Goal: Task Accomplishment & Management: Complete application form

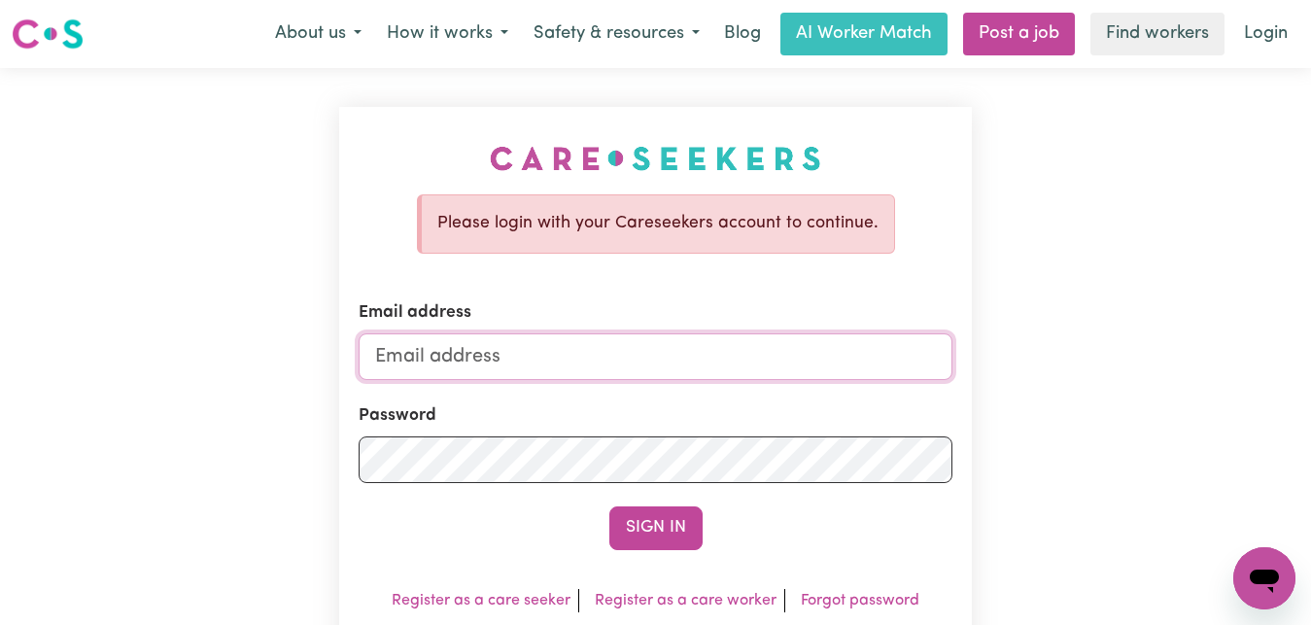
click at [384, 352] on input "Email address" at bounding box center [656, 356] width 594 height 47
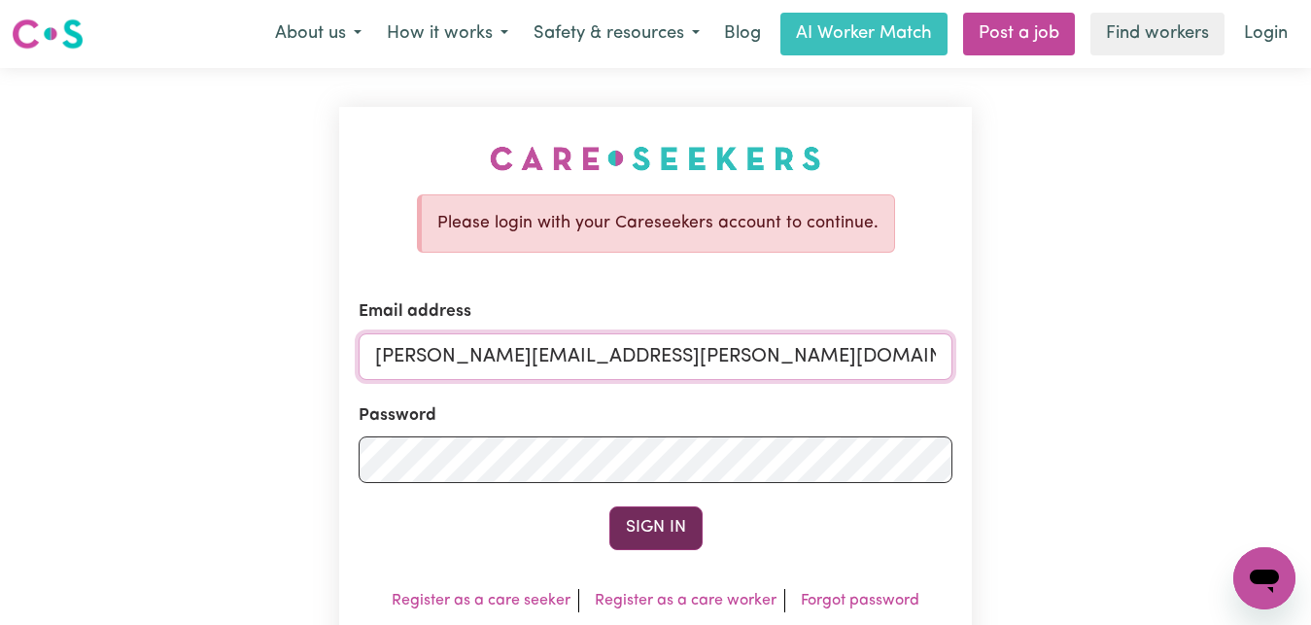
type input "[PERSON_NAME][EMAIL_ADDRESS][PERSON_NAME][DOMAIN_NAME]"
click at [658, 529] on button "Sign In" at bounding box center [655, 527] width 93 height 43
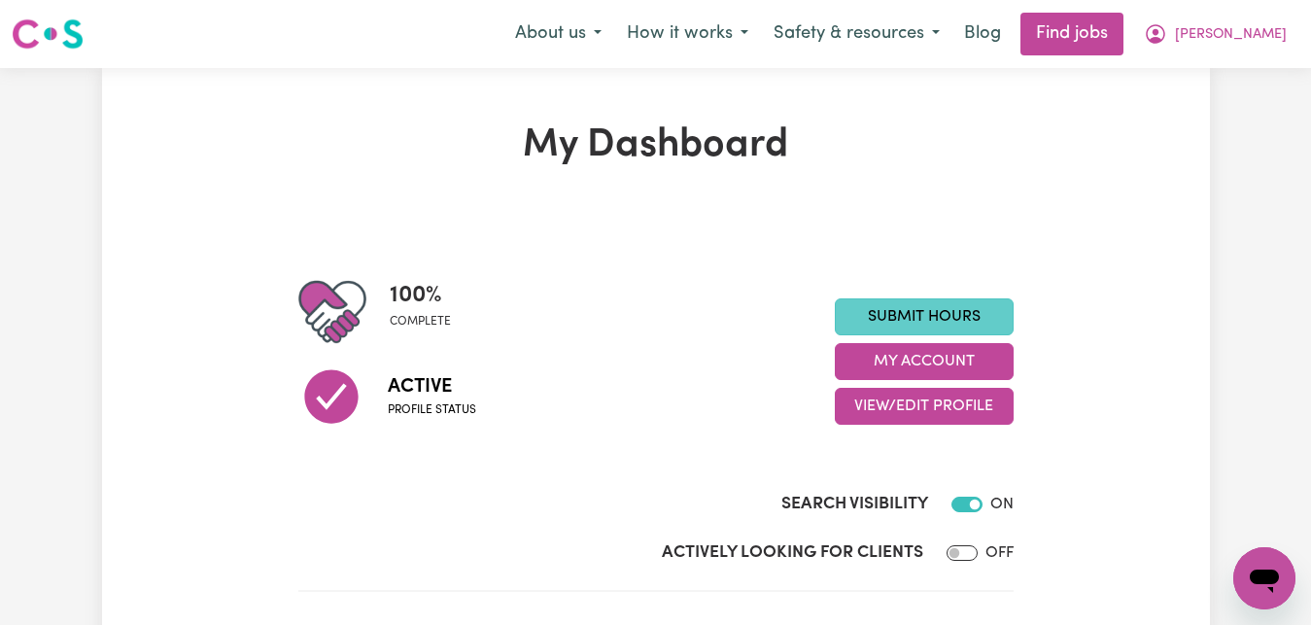
click at [971, 317] on link "Submit Hours" at bounding box center [924, 316] width 179 height 37
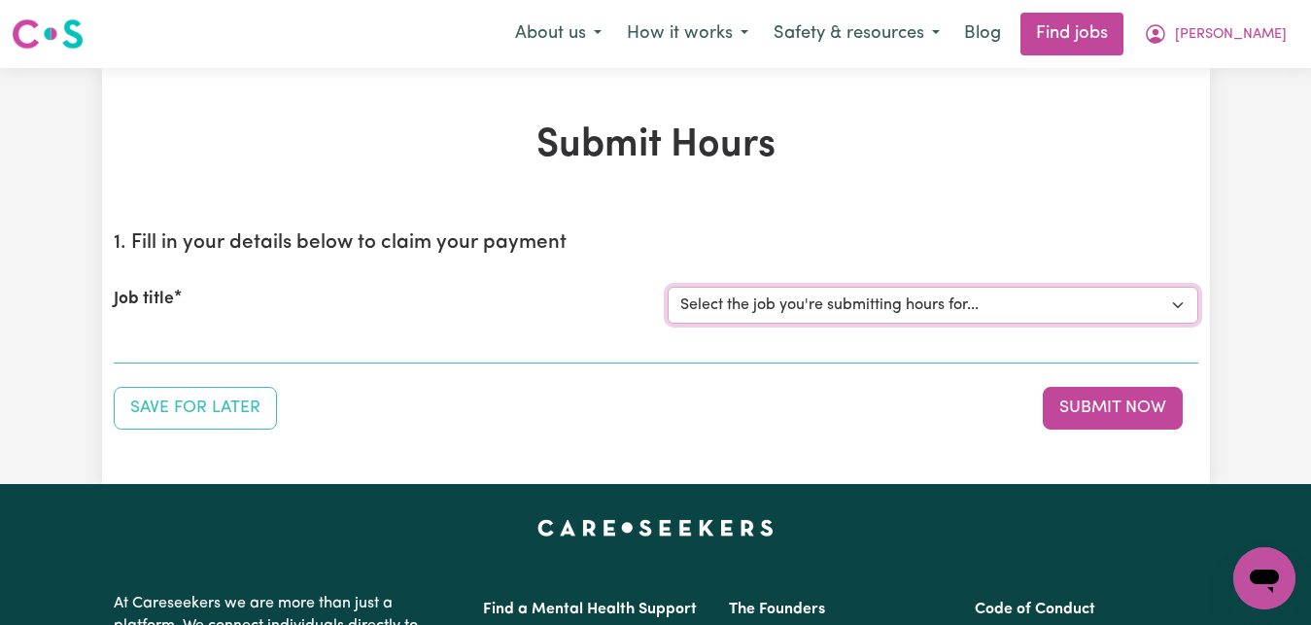
click at [1178, 305] on select "Select the job you're submitting hours for... [[PERSON_NAME]] Care worker for s…" at bounding box center [933, 305] width 531 height 37
select select "1048"
click option "[[PERSON_NAME]] Transportation to Bedford Day Options" at bounding box center [0, 0] width 0 height 0
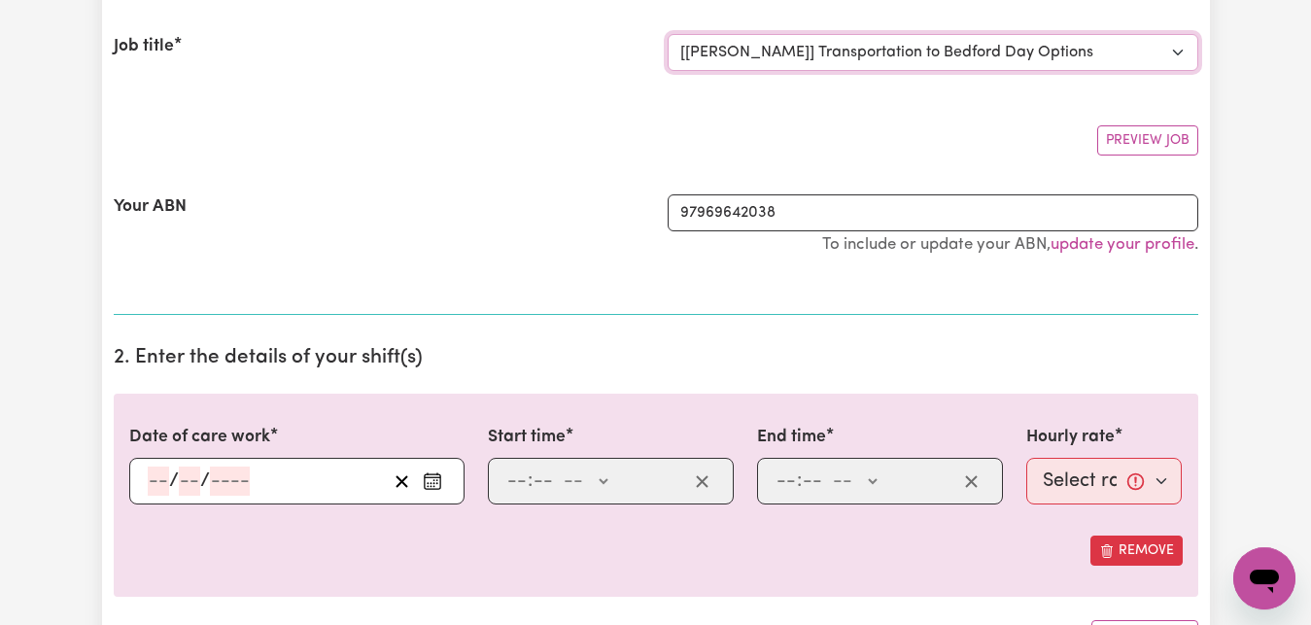
scroll to position [297, 0]
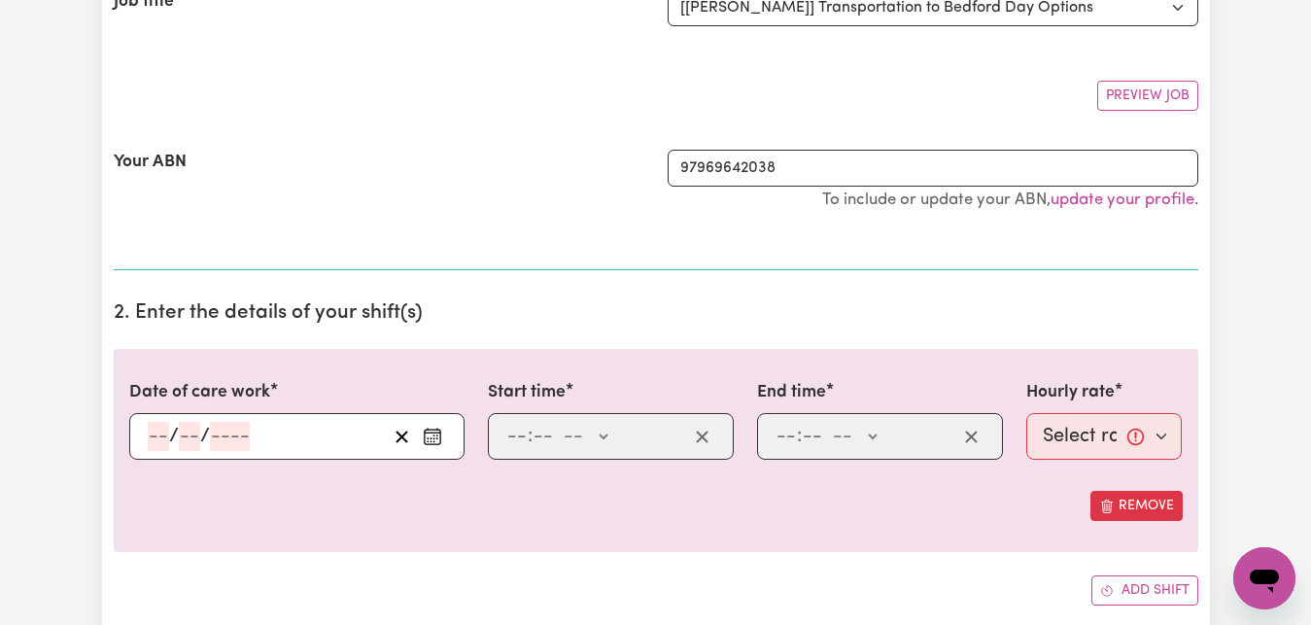
click at [430, 434] on icon "Enter the date of care work" at bounding box center [432, 436] width 19 height 19
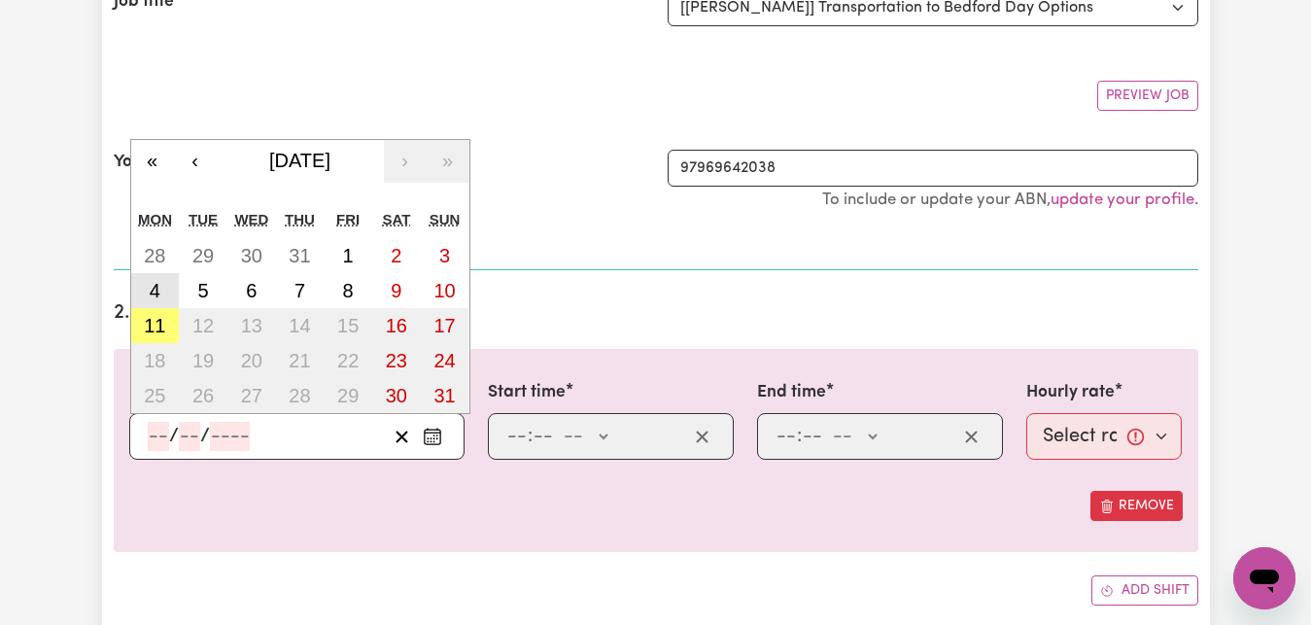
click at [164, 291] on button "4" at bounding box center [155, 290] width 49 height 35
type input "[DATE]"
type input "4"
type input "8"
type input "2025"
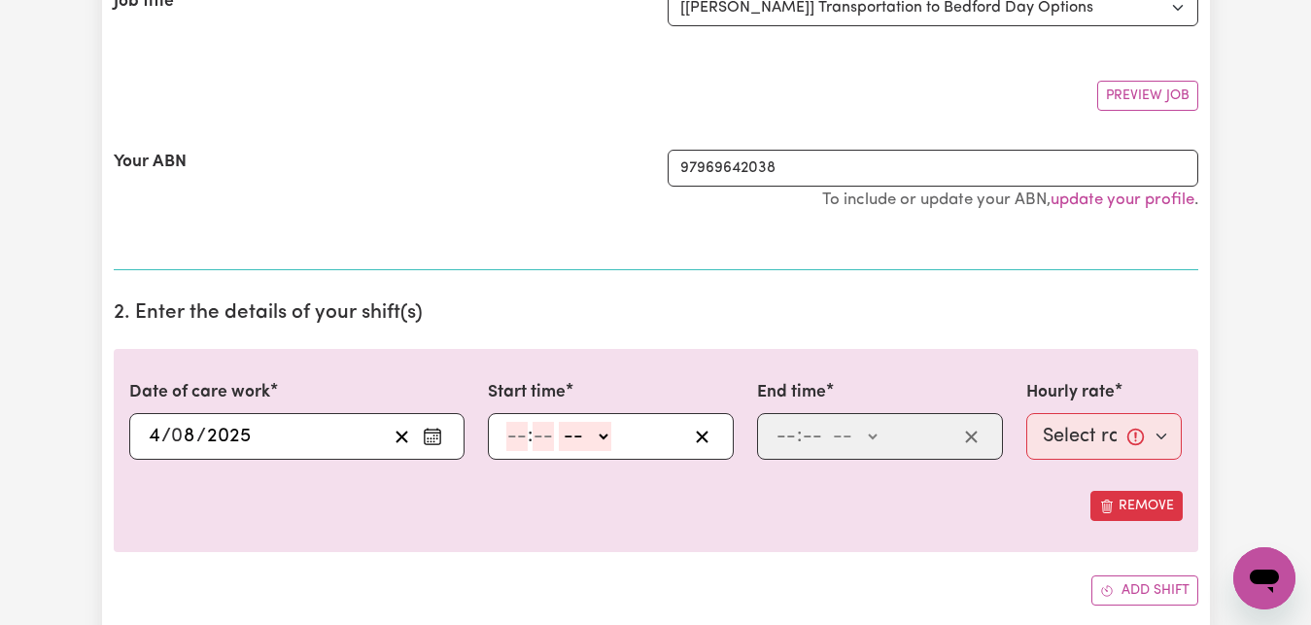
click at [511, 433] on input "number" at bounding box center [516, 436] width 21 height 29
type input "3"
type input "30"
click at [553, 422] on select "-- AM PM" at bounding box center [579, 436] width 52 height 29
select select "pm"
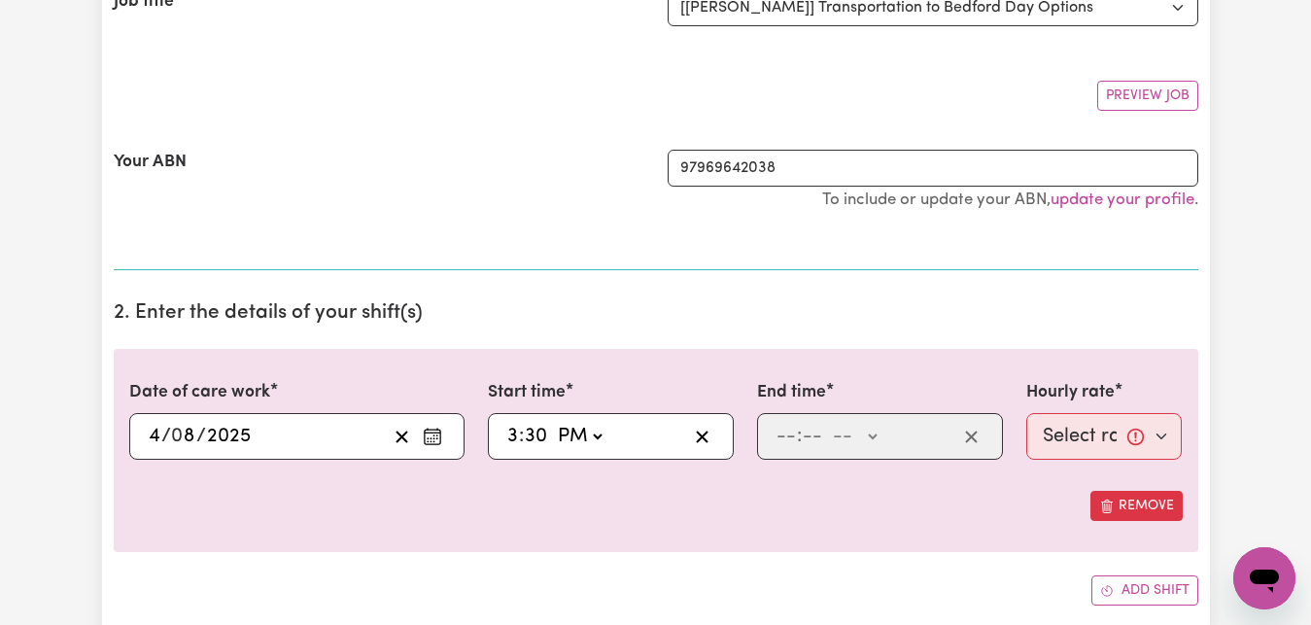
click option "PM" at bounding box center [0, 0] width 0 height 0
type input "15:30"
click at [783, 440] on input "number" at bounding box center [786, 436] width 21 height 29
type input "4"
type input "30"
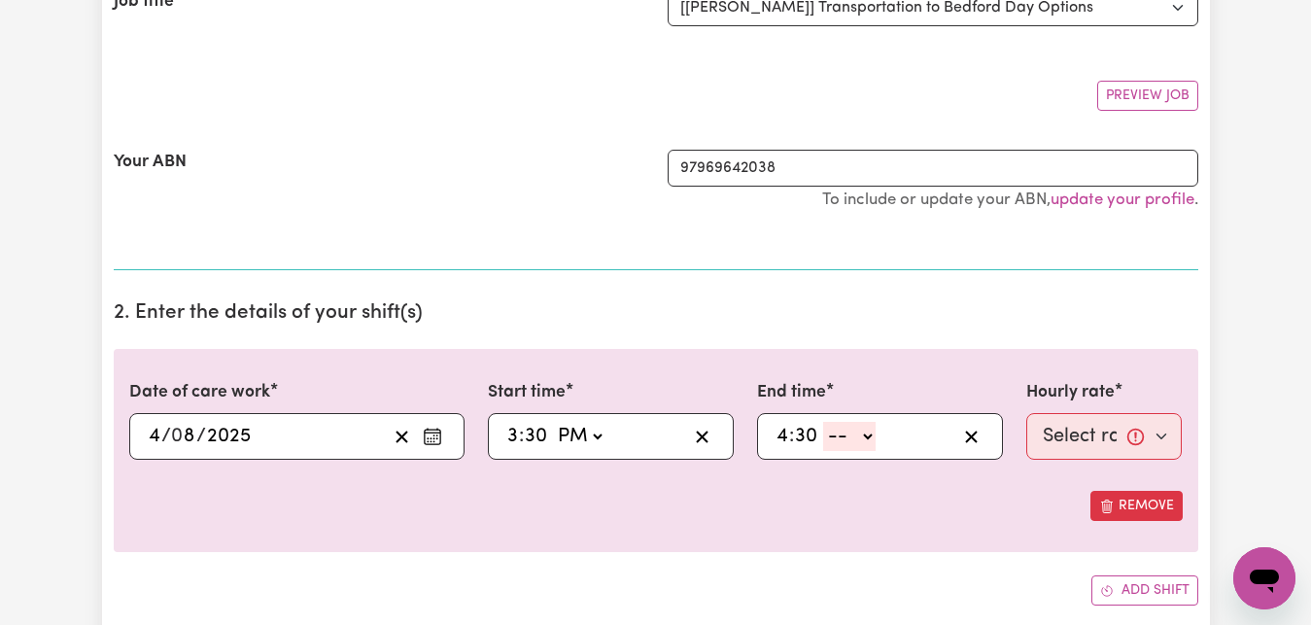
click at [823, 422] on select "-- AM PM" at bounding box center [849, 436] width 52 height 29
select select "pm"
click option "PM" at bounding box center [0, 0] width 0 height 0
type input "16:30"
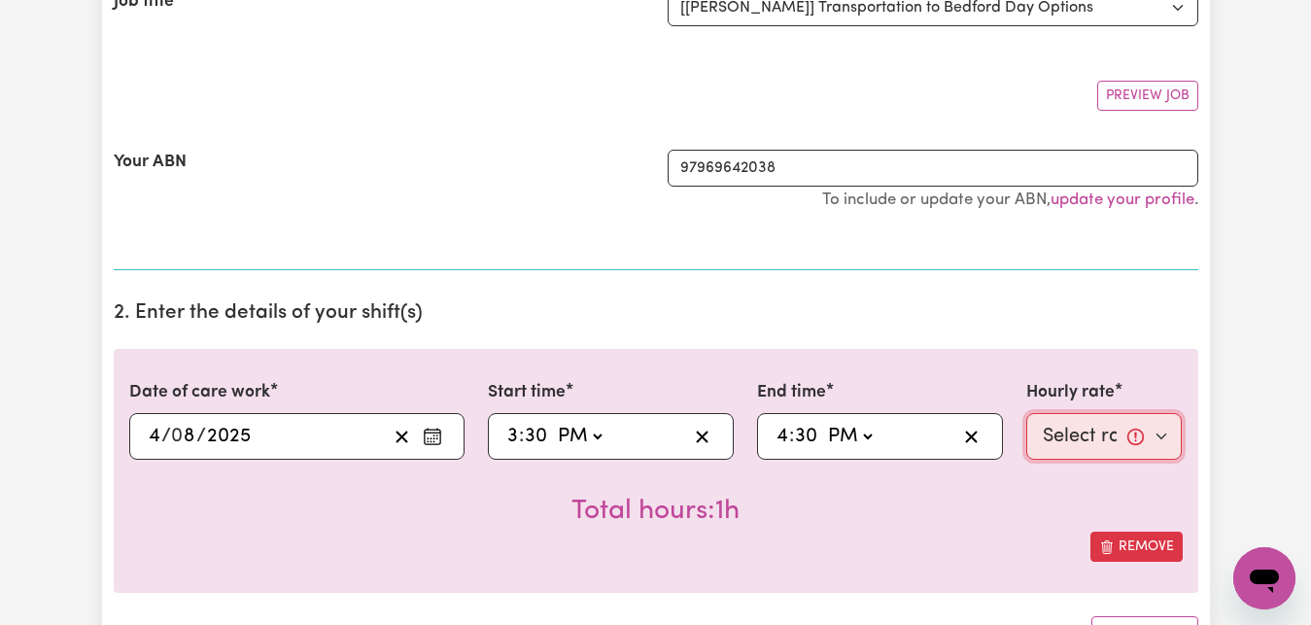
click at [1026, 413] on select "Select rate... $83.16 (Weekday)" at bounding box center [1104, 436] width 156 height 47
select select "83.16-Weekday"
click option "$83.16 (Weekday)" at bounding box center [0, 0] width 0 height 0
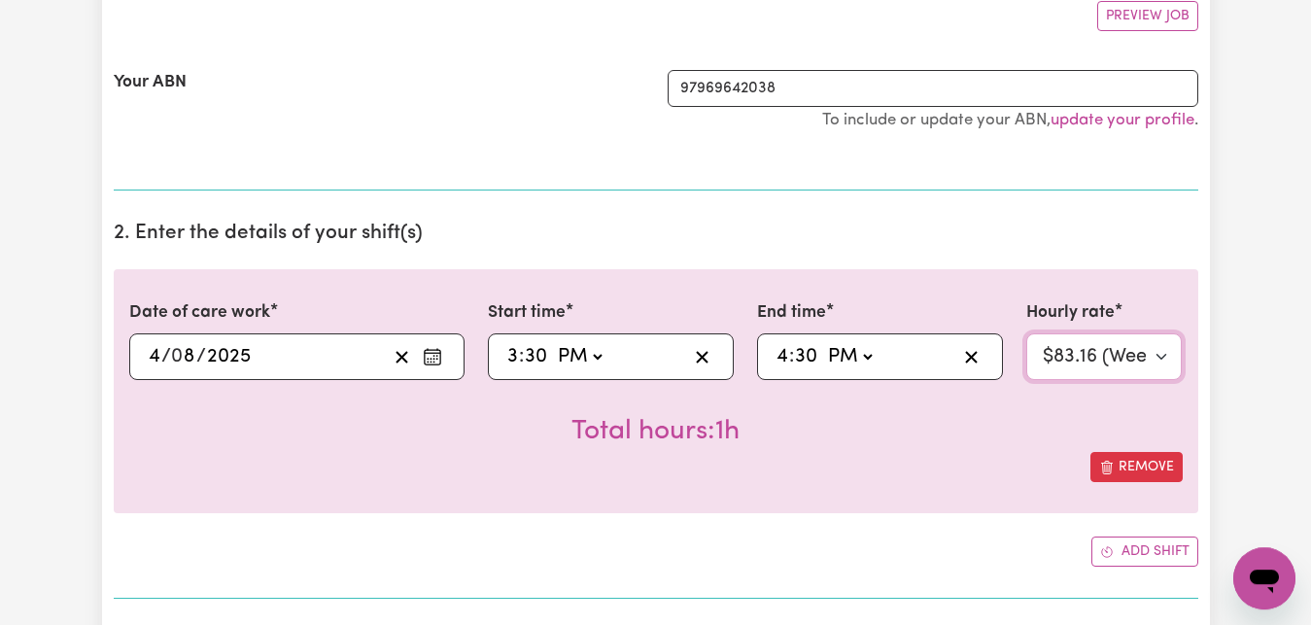
scroll to position [397, 0]
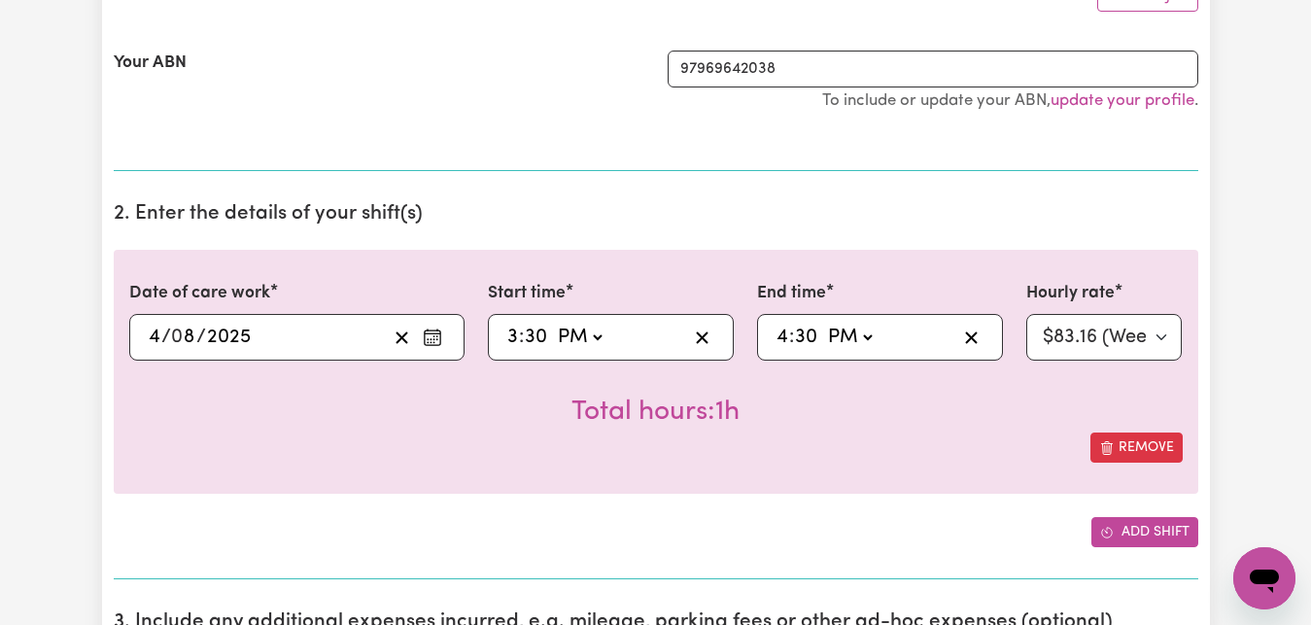
click at [1160, 531] on button "Add shift" at bounding box center [1144, 532] width 107 height 30
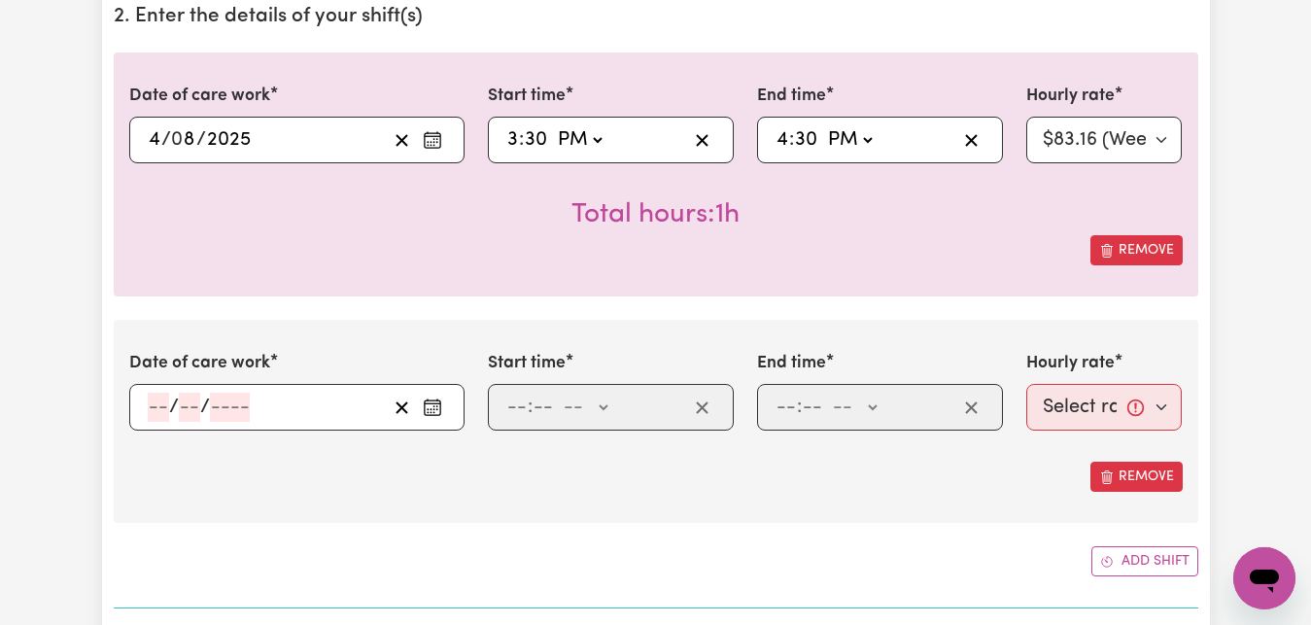
scroll to position [595, 0]
click at [431, 407] on icon "Enter the date of care work" at bounding box center [432, 406] width 19 height 19
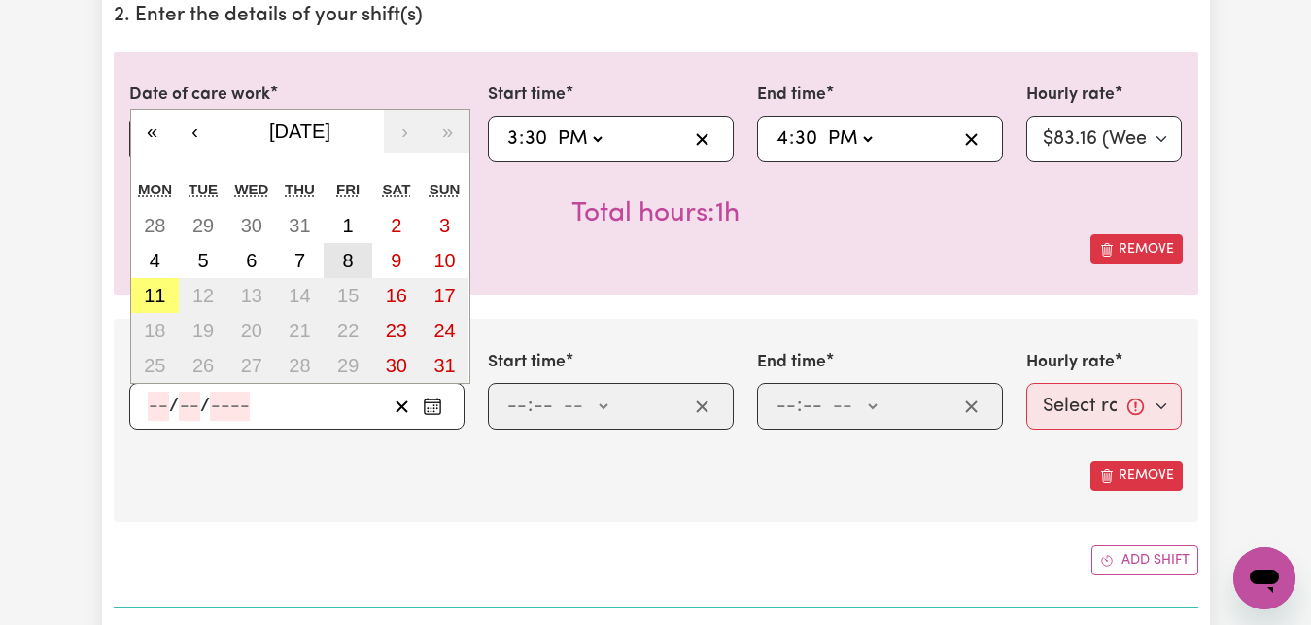
click at [351, 269] on abbr "8" at bounding box center [348, 260] width 11 height 21
type input "[DATE]"
type input "8"
type input "2025"
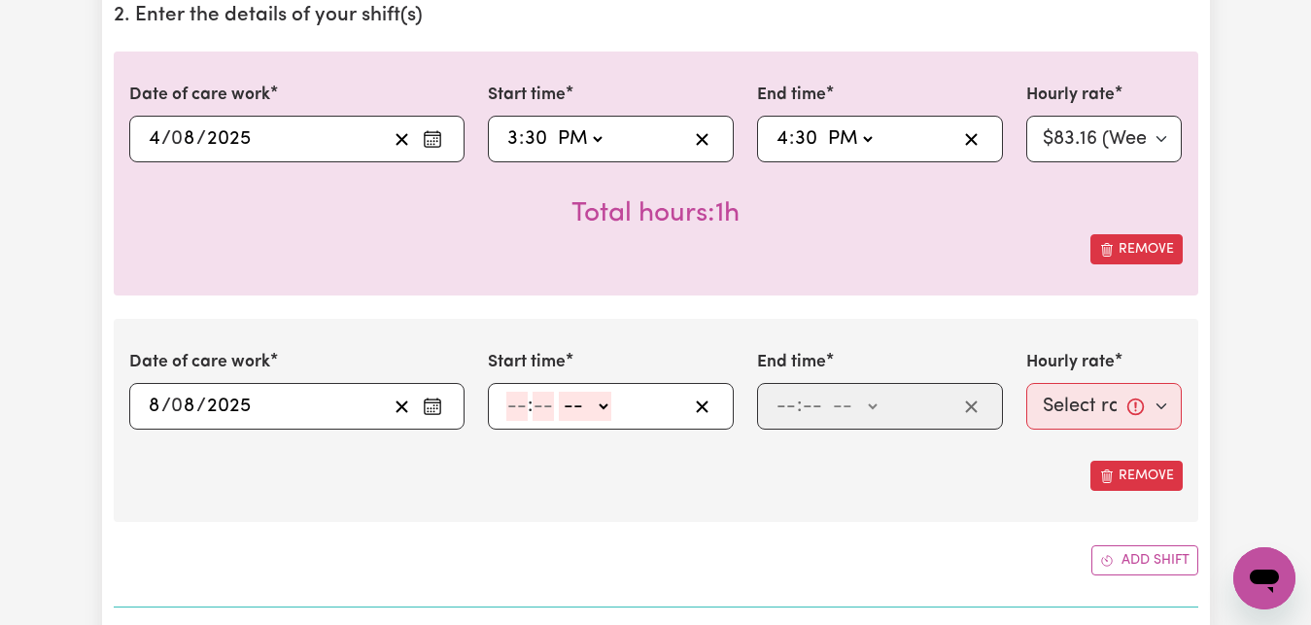
click at [514, 405] on input "number" at bounding box center [516, 406] width 21 height 29
type input "7"
type input "30"
click at [553, 392] on select "-- AM PM" at bounding box center [579, 406] width 52 height 29
select select "am"
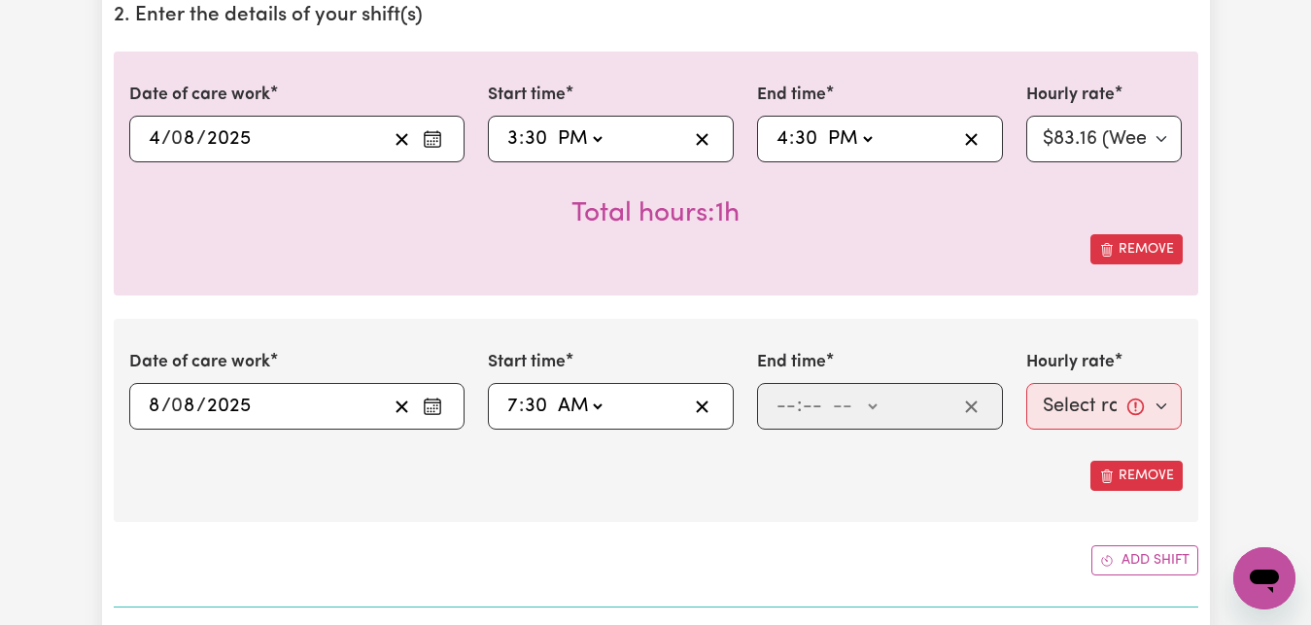
click option "AM" at bounding box center [0, 0] width 0 height 0
type input "07:30"
click at [778, 400] on input "number" at bounding box center [786, 406] width 21 height 29
type input "8"
type input "30"
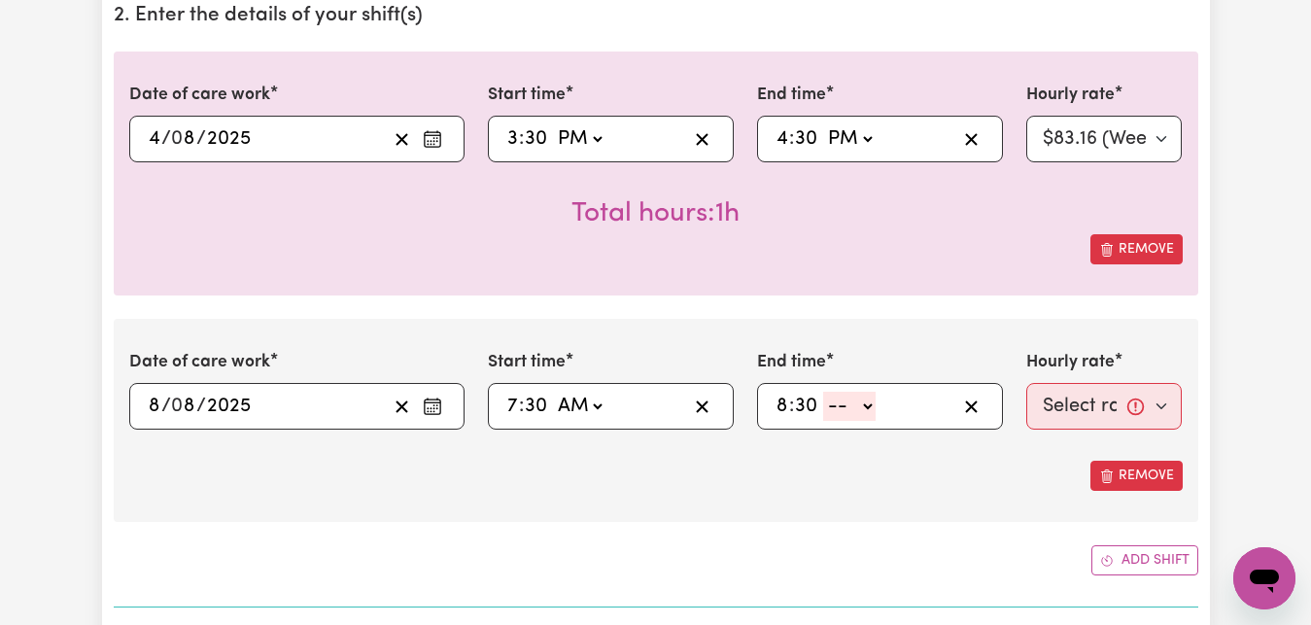
click at [823, 392] on select "-- AM PM" at bounding box center [849, 406] width 52 height 29
select select "am"
click option "AM" at bounding box center [0, 0] width 0 height 0
type input "08:30"
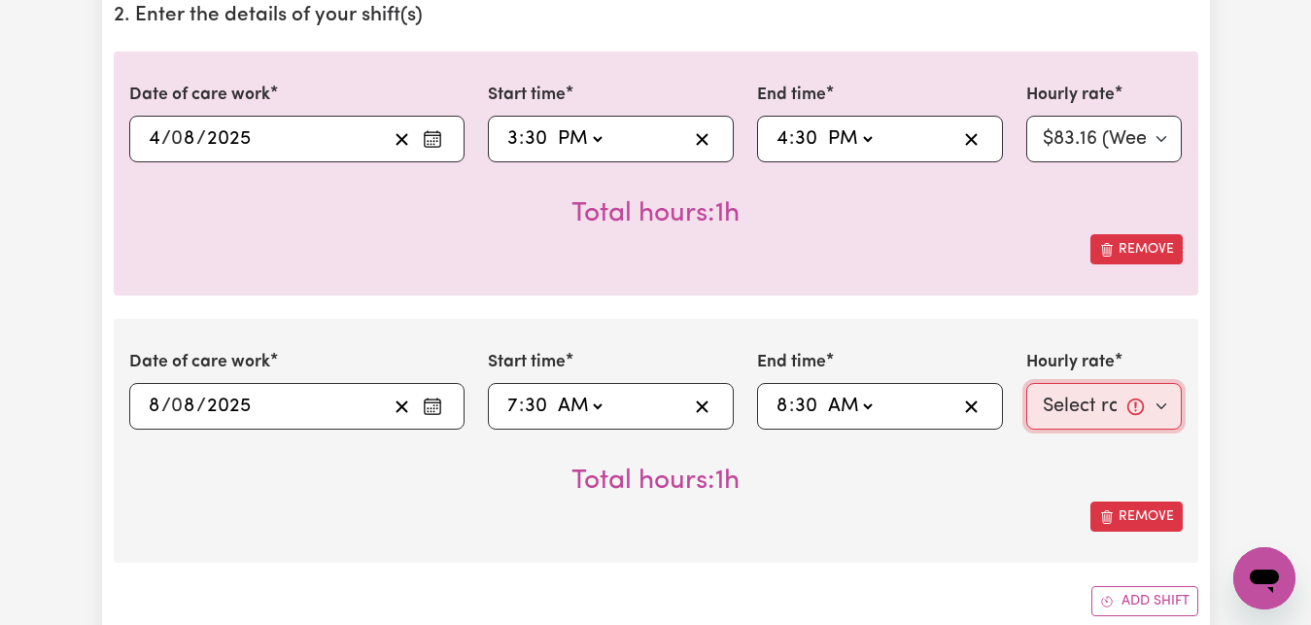
click at [1026, 383] on select "Select rate... $83.16 (Weekday)" at bounding box center [1104, 406] width 156 height 47
select select "83.16-Weekday"
click option "$83.16 (Weekday)" at bounding box center [0, 0] width 0 height 0
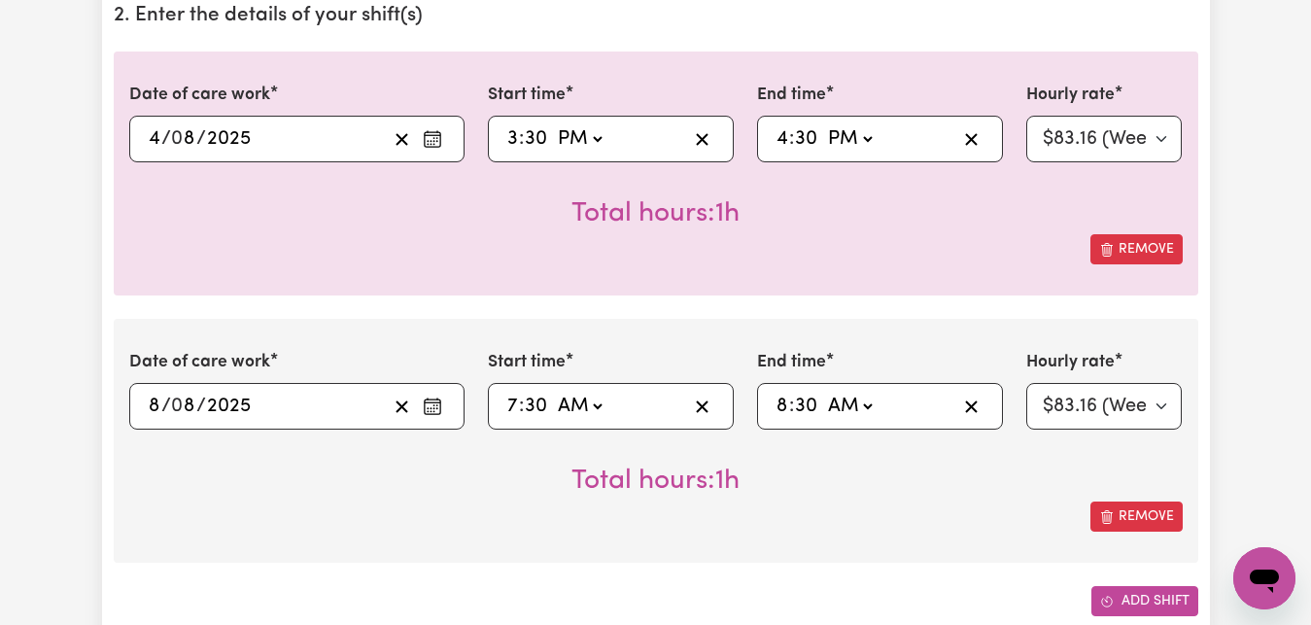
click at [1150, 609] on button "Add shift" at bounding box center [1144, 601] width 107 height 30
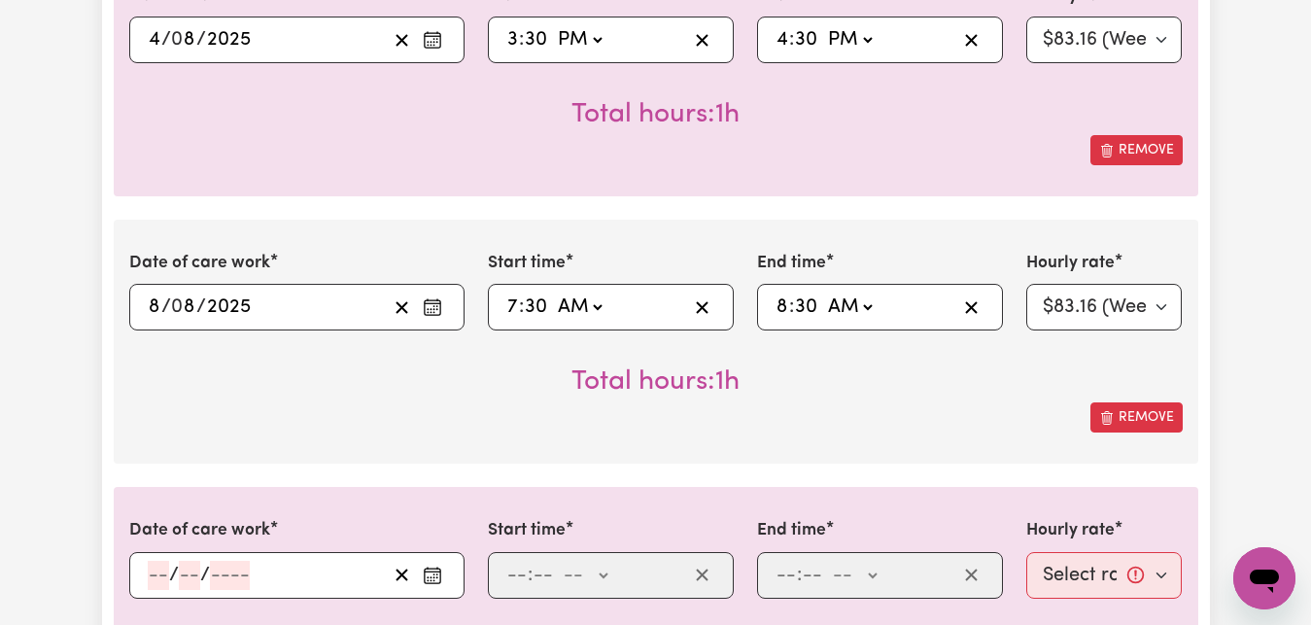
scroll to position [892, 0]
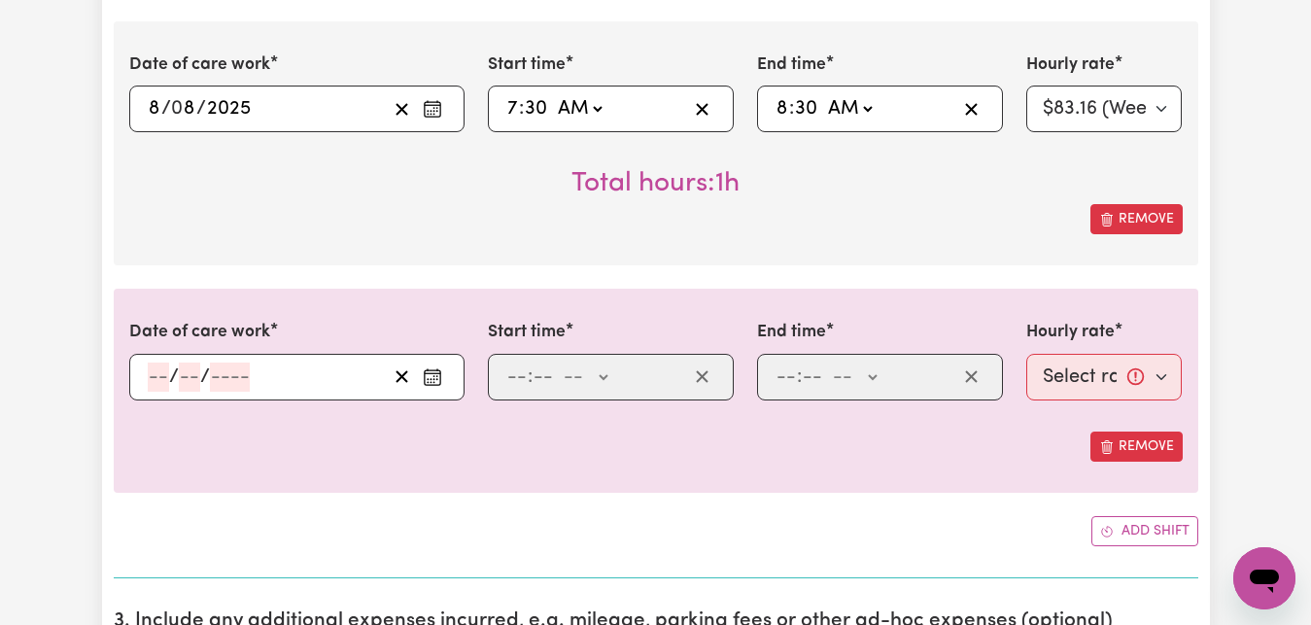
click at [439, 382] on icon "Enter the date of care work" at bounding box center [432, 376] width 19 height 19
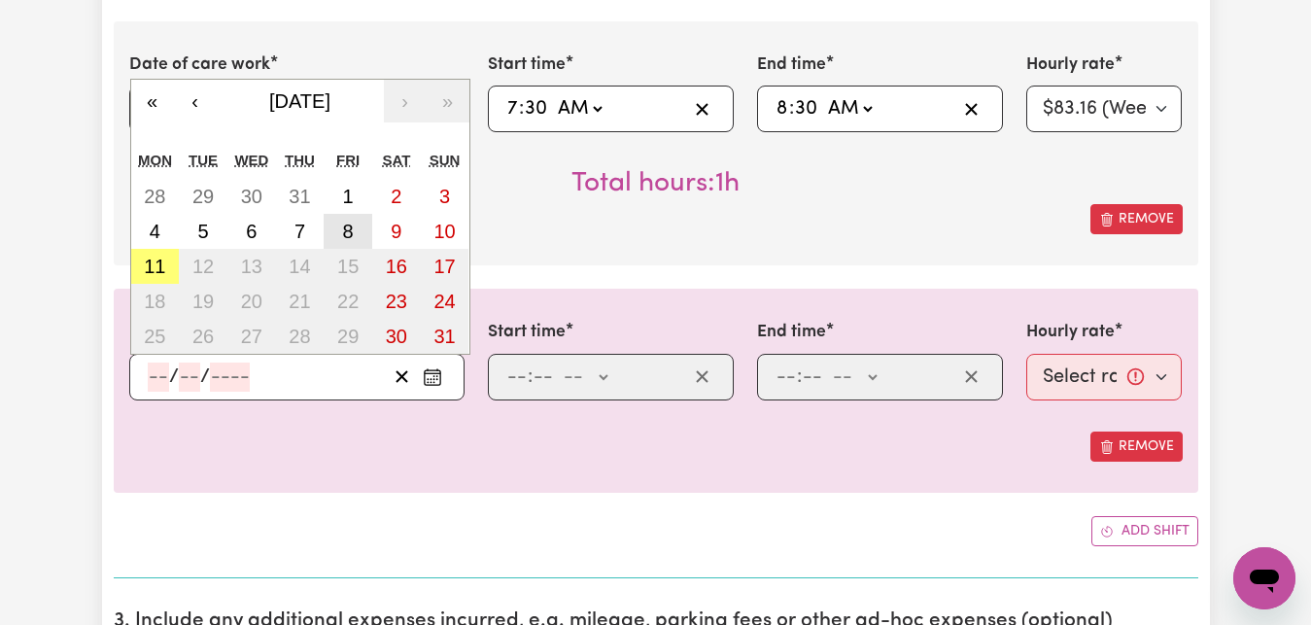
click at [348, 228] on abbr "8" at bounding box center [348, 231] width 11 height 21
type input "[DATE]"
type input "8"
type input "2025"
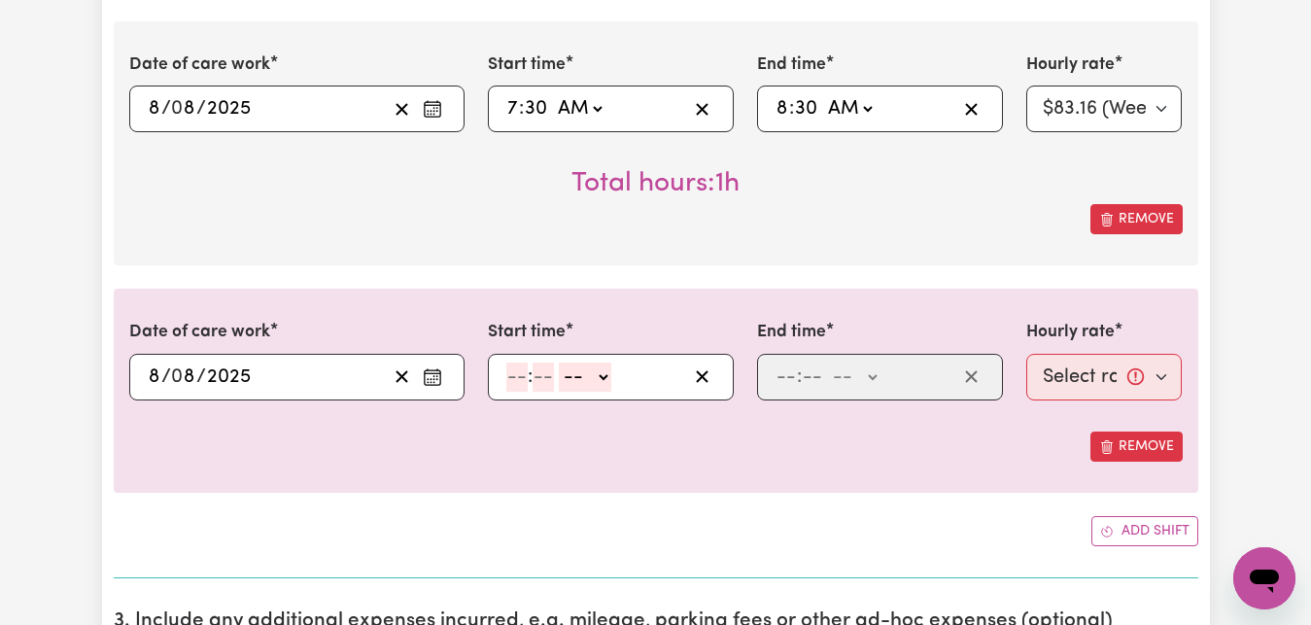
click at [506, 365] on input "number" at bounding box center [516, 377] width 21 height 29
type input "3"
type input "30"
click at [553, 363] on select "-- AM PM" at bounding box center [579, 377] width 52 height 29
select select "pm"
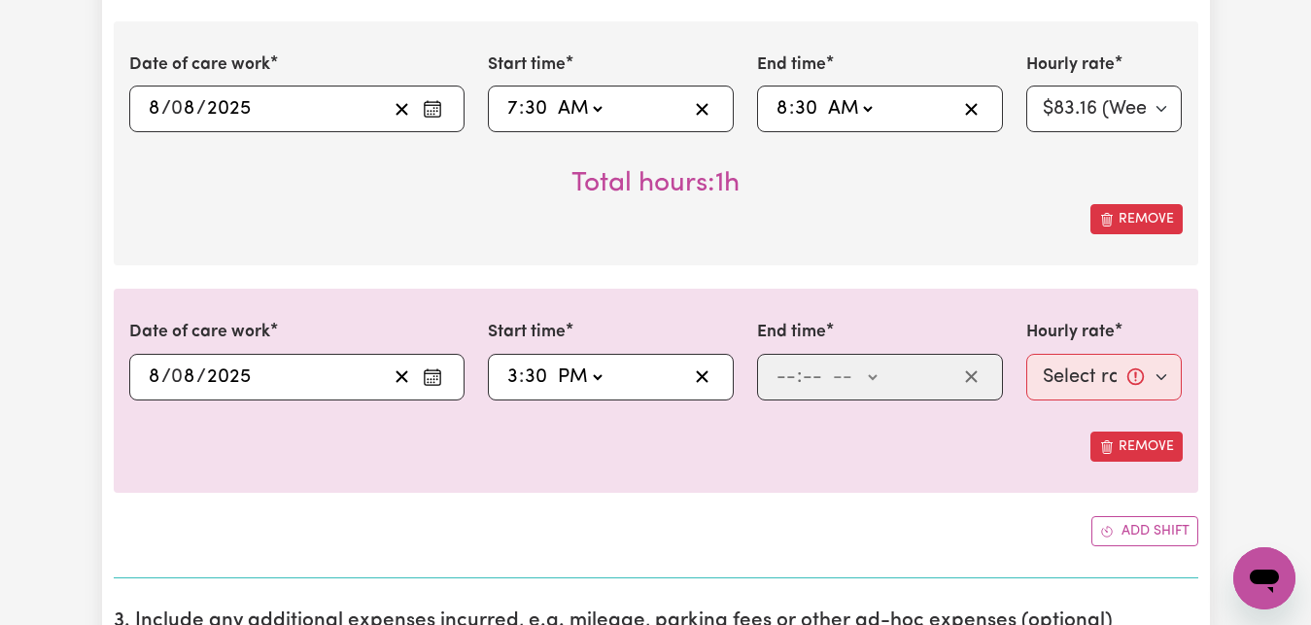
click option "PM" at bounding box center [0, 0] width 0 height 0
type input "15:30"
click at [782, 378] on input "number" at bounding box center [786, 377] width 21 height 29
type input "4"
type input "30"
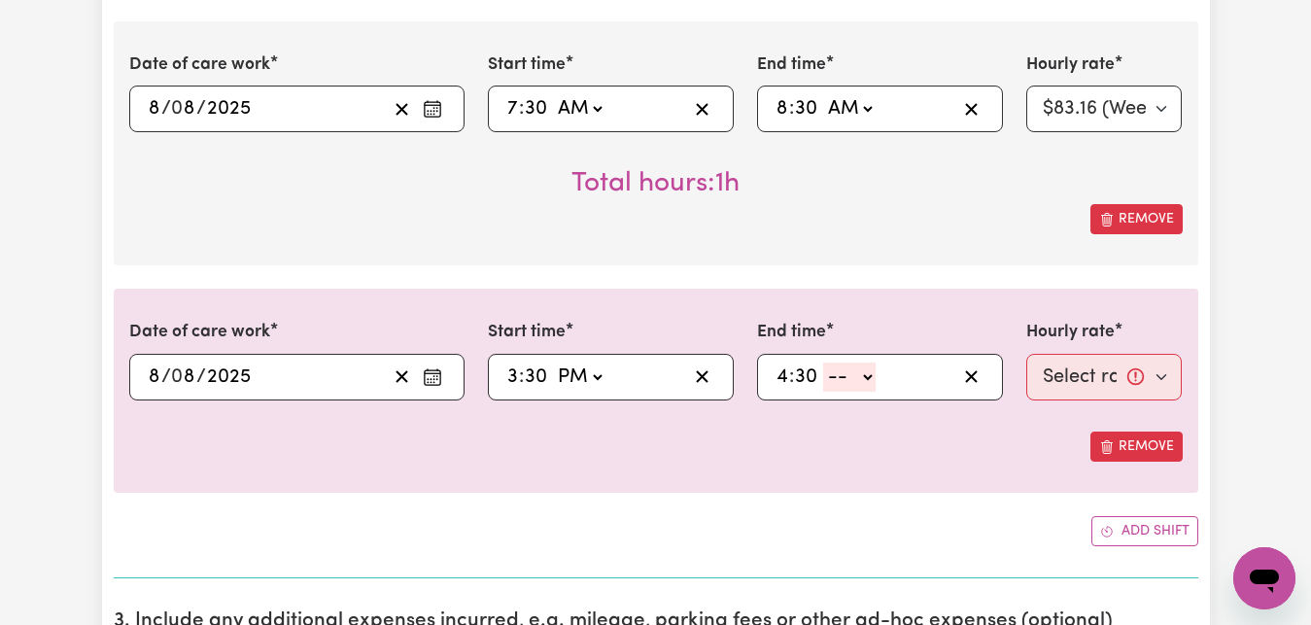
click at [823, 363] on select "-- AM PM" at bounding box center [849, 377] width 52 height 29
select select "pm"
click option "PM" at bounding box center [0, 0] width 0 height 0
type input "16:30"
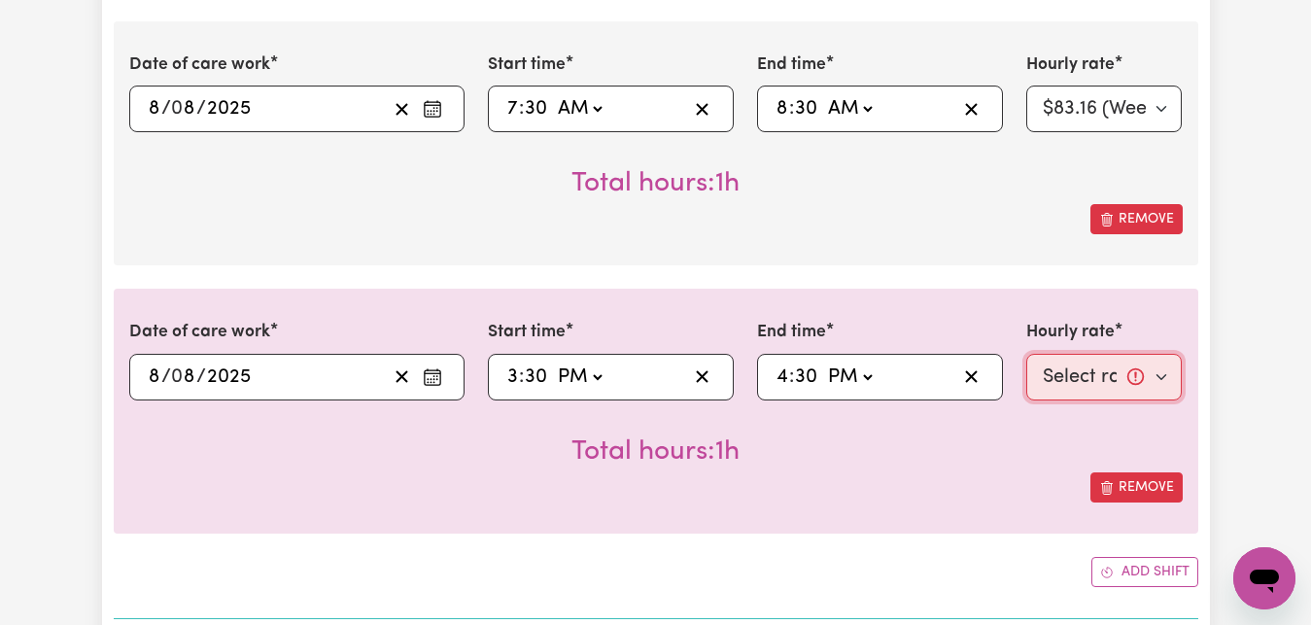
click at [1026, 354] on select "Select rate... $83.16 (Weekday)" at bounding box center [1104, 377] width 156 height 47
select select "83.16-Weekday"
click option "$83.16 (Weekday)" at bounding box center [0, 0] width 0 height 0
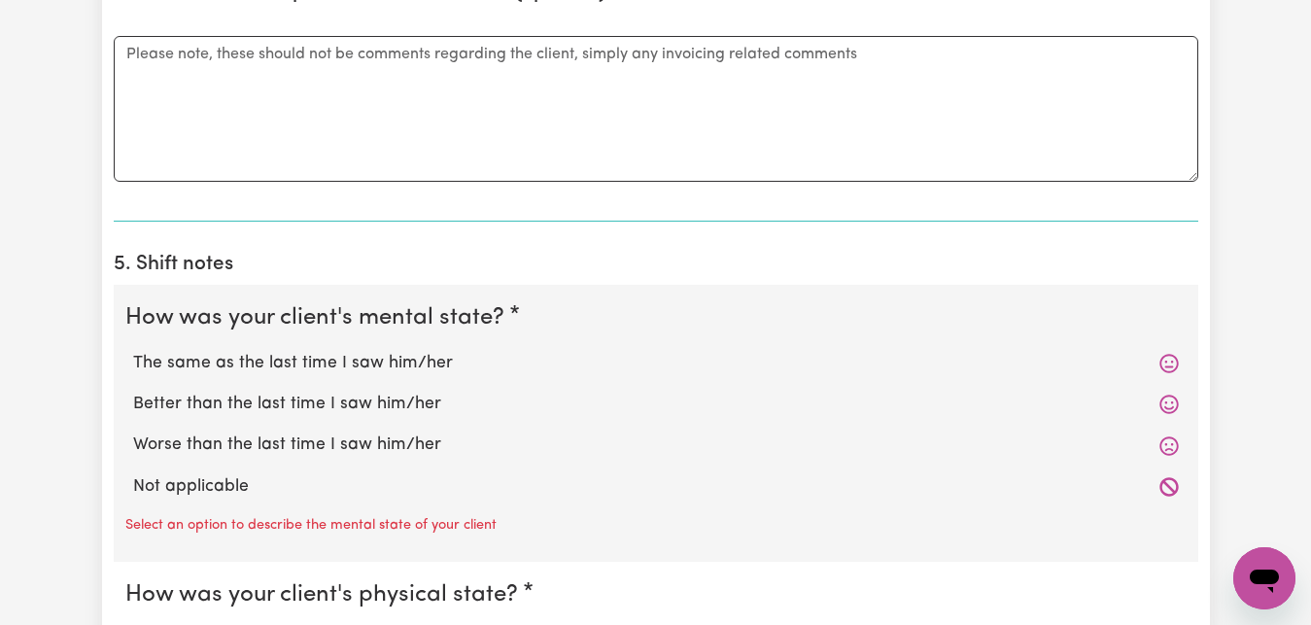
scroll to position [1784, 0]
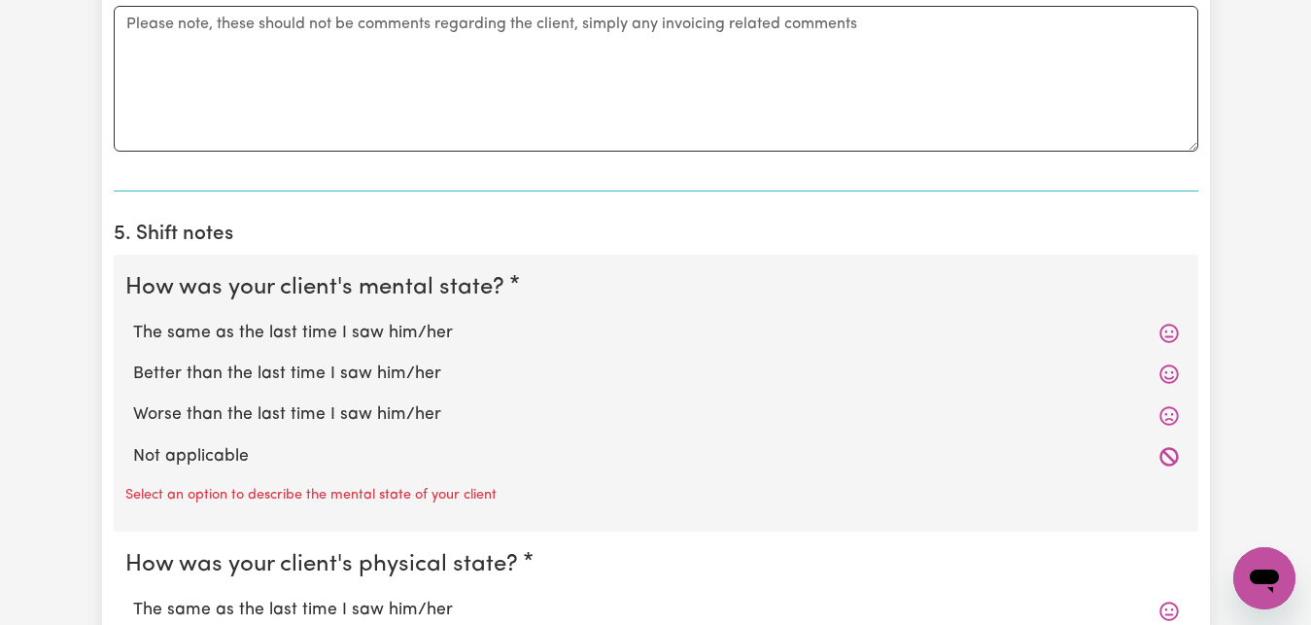
click at [317, 333] on label "The same as the last time I saw him/her" at bounding box center [656, 333] width 1046 height 25
click at [133, 321] on input "The same as the last time I saw him/her" at bounding box center [132, 320] width 1 height 1
radio input "true"
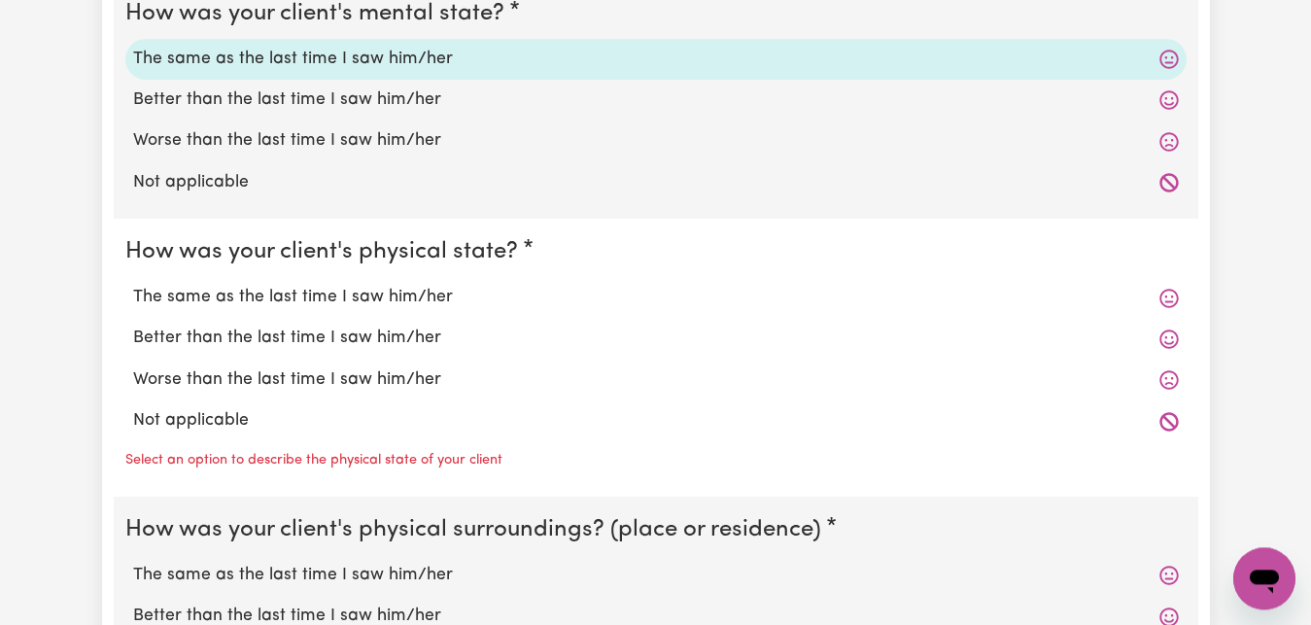
scroll to position [2082, 0]
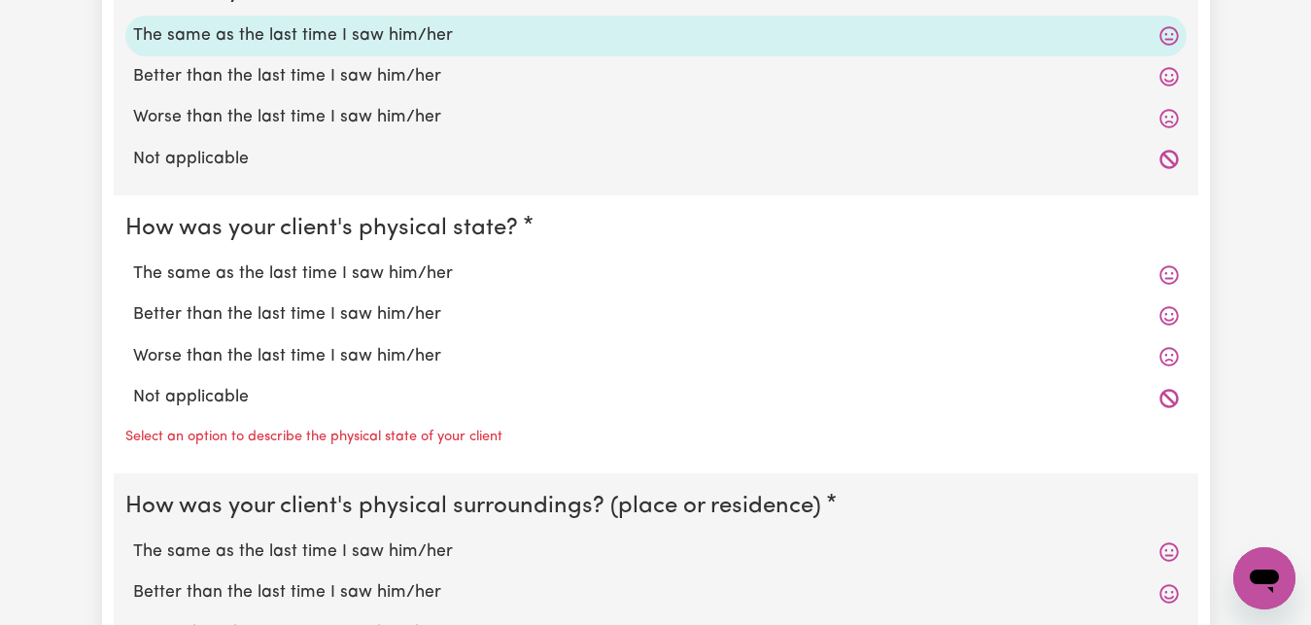
click at [308, 270] on label "The same as the last time I saw him/her" at bounding box center [656, 273] width 1046 height 25
click at [312, 269] on label "The same as the last time I saw him/her" at bounding box center [656, 273] width 1046 height 25
click at [133, 261] on input "The same as the last time I saw him/her" at bounding box center [132, 260] width 1 height 1
radio input "true"
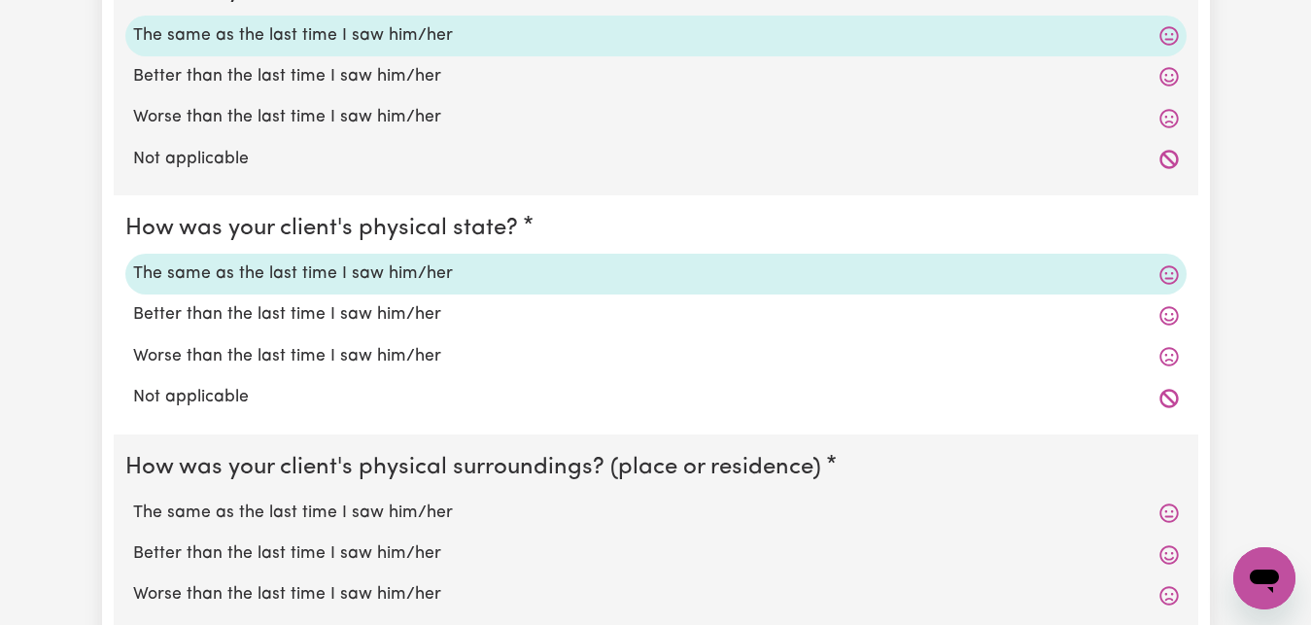
click at [374, 511] on label "The same as the last time I saw him/her" at bounding box center [656, 513] width 1046 height 25
click at [133, 501] on input "The same as the last time I saw him/her" at bounding box center [132, 500] width 1 height 1
radio input "true"
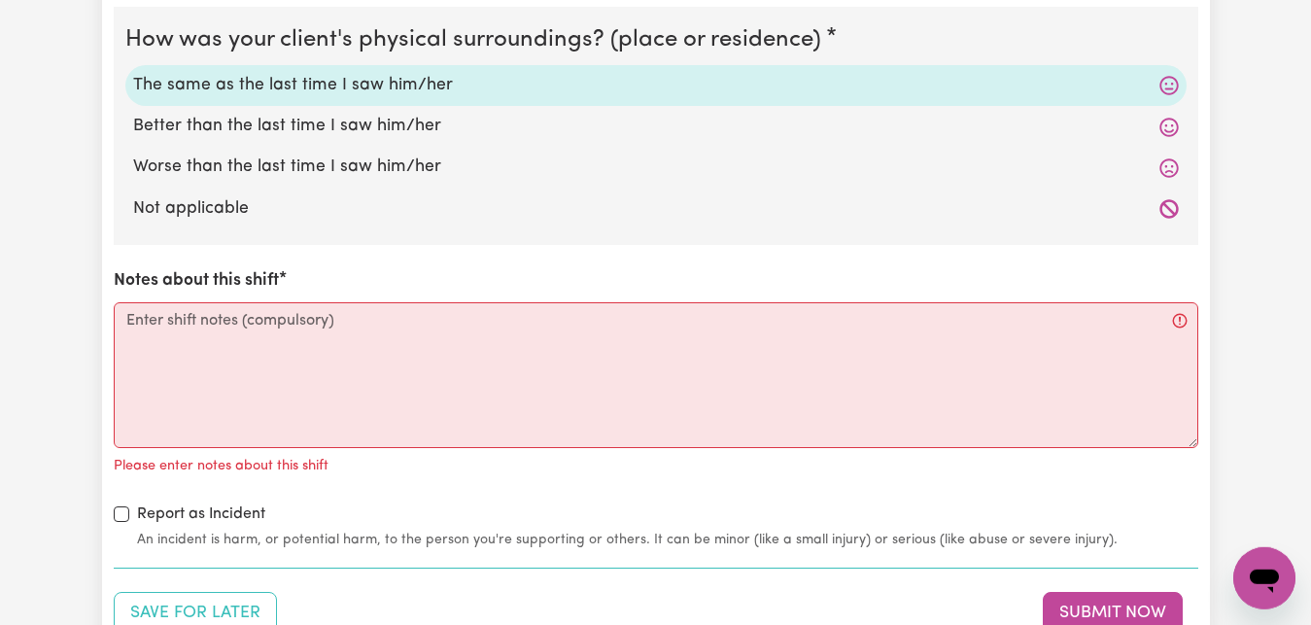
scroll to position [2578, 0]
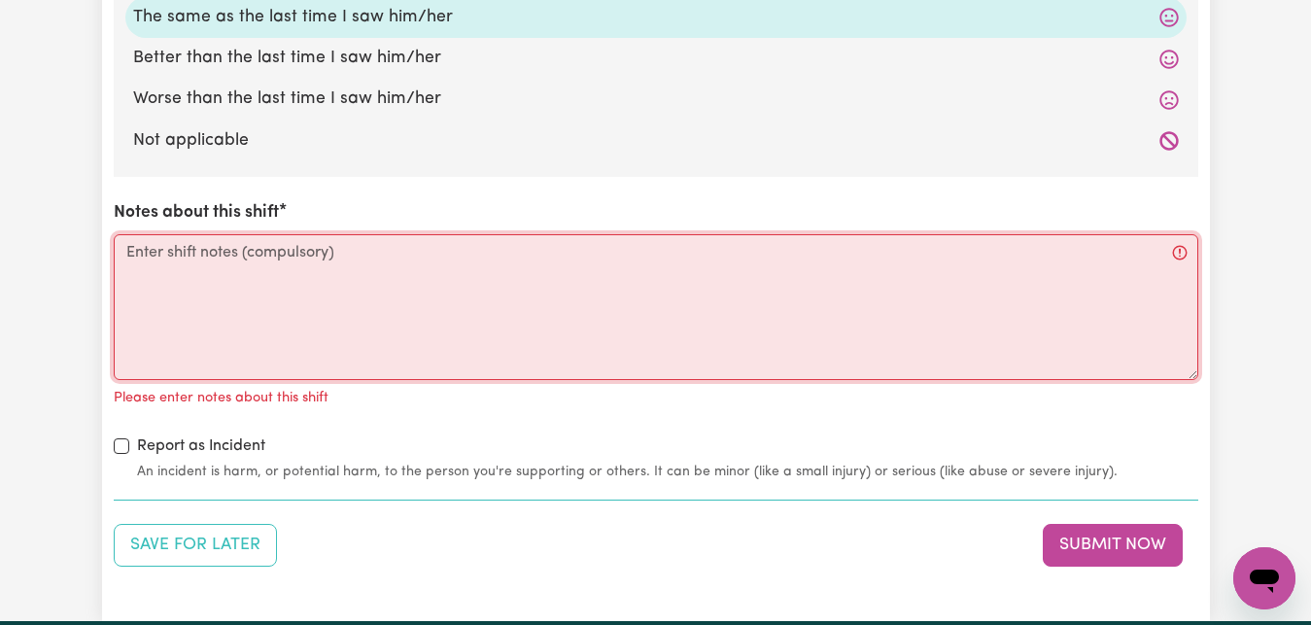
click at [124, 255] on textarea "Notes about this shift" at bounding box center [656, 307] width 1085 height 146
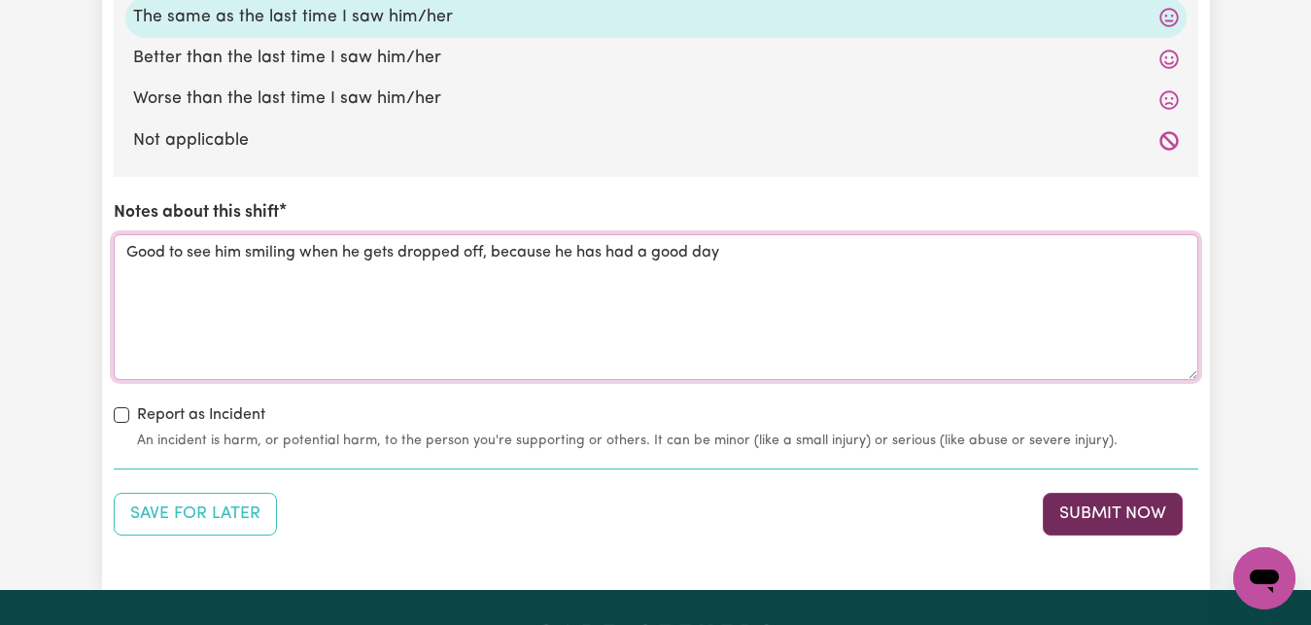
type textarea "Good to see him smiling when he gets dropped off, because he has had a good day"
click at [1107, 513] on button "Submit Now" at bounding box center [1113, 514] width 140 height 43
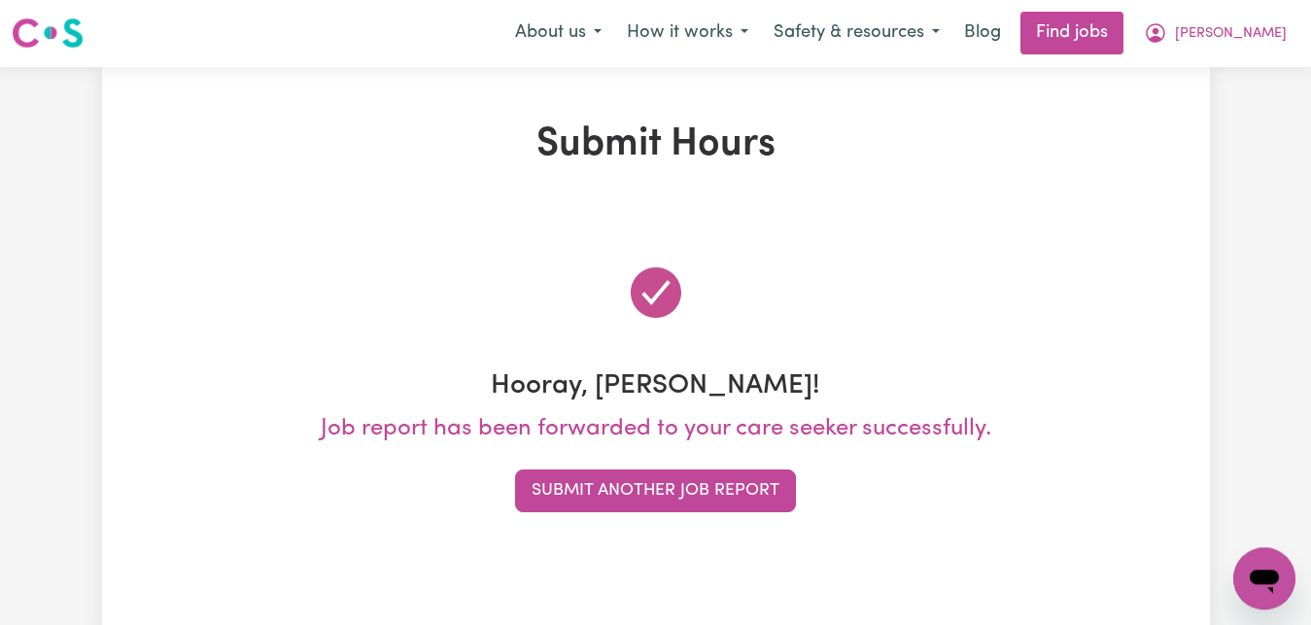
scroll to position [0, 0]
